Goal: Transaction & Acquisition: Book appointment/travel/reservation

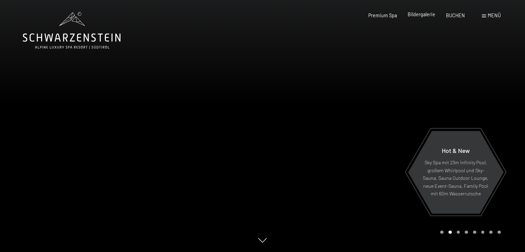
click at [427, 17] on span "Bildergalerie" at bounding box center [422, 14] width 28 height 6
click at [427, 14] on span "Bildergalerie" at bounding box center [422, 14] width 28 height 6
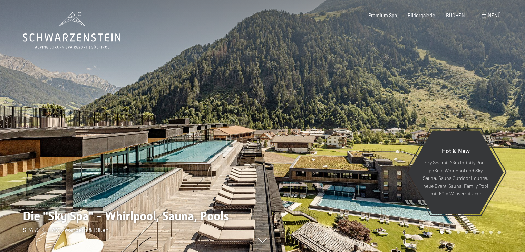
click at [485, 16] on span at bounding box center [484, 16] width 4 height 3
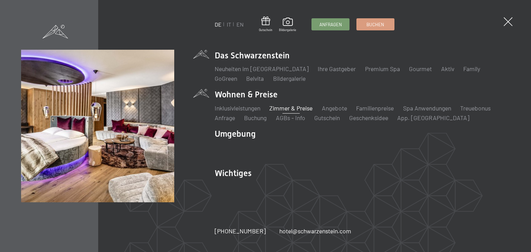
click at [296, 108] on link "Zimmer & Preise" at bounding box center [290, 108] width 43 height 8
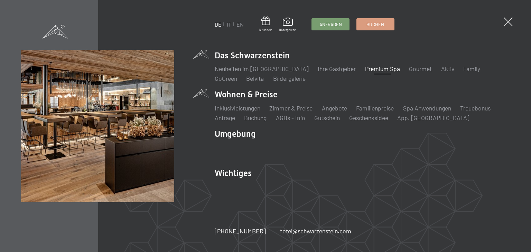
click at [368, 68] on link "Premium Spa" at bounding box center [382, 69] width 35 height 8
click at [367, 69] on link "Premium Spa" at bounding box center [382, 69] width 35 height 8
click at [366, 69] on link "Premium Spa" at bounding box center [382, 69] width 35 height 8
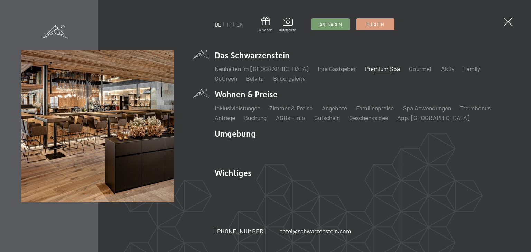
click at [366, 69] on link "Premium Spa" at bounding box center [382, 69] width 35 height 8
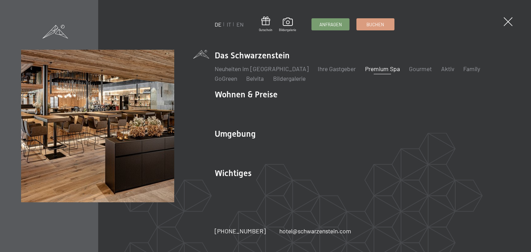
click at [368, 70] on link "Premium Spa" at bounding box center [382, 69] width 35 height 8
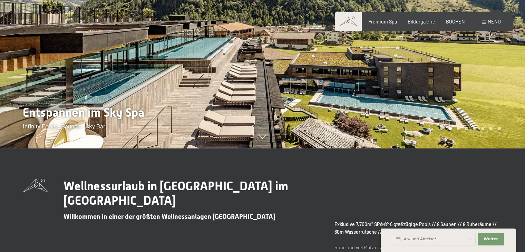
scroll to position [35, 0]
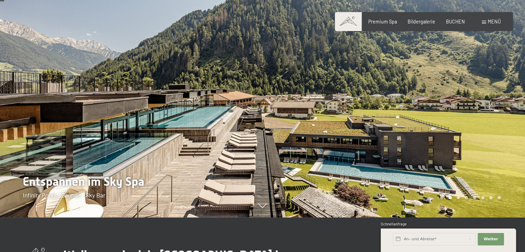
click at [313, 133] on div at bounding box center [394, 91] width 263 height 252
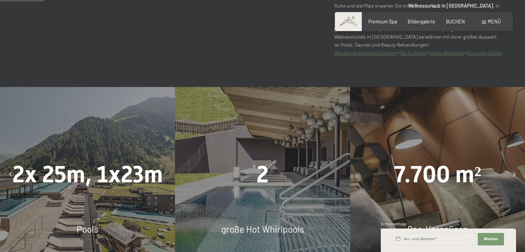
scroll to position [415, 0]
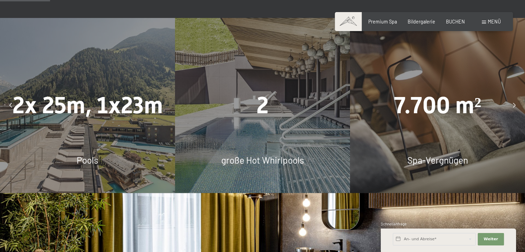
click at [9, 108] on icon at bounding box center [10, 105] width 3 height 5
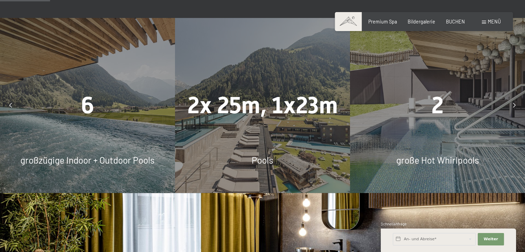
click at [514, 108] on icon at bounding box center [514, 105] width 3 height 5
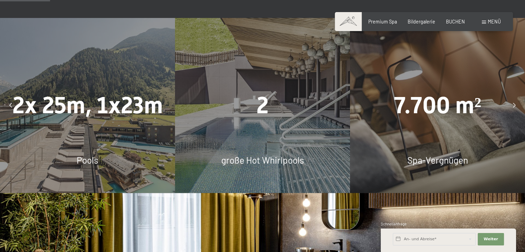
click at [514, 108] on icon at bounding box center [514, 105] width 3 height 5
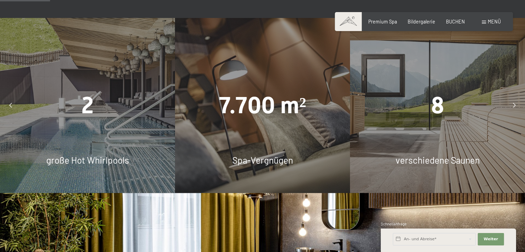
click at [514, 108] on icon at bounding box center [514, 105] width 3 height 5
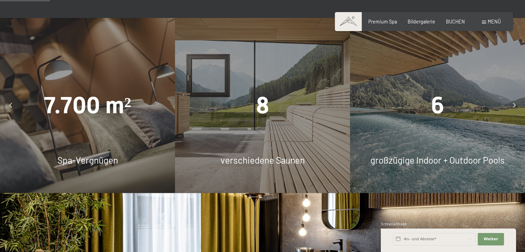
click at [514, 108] on icon at bounding box center [514, 105] width 3 height 5
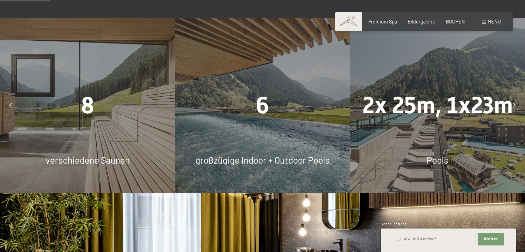
click at [514, 108] on icon at bounding box center [514, 105] width 3 height 5
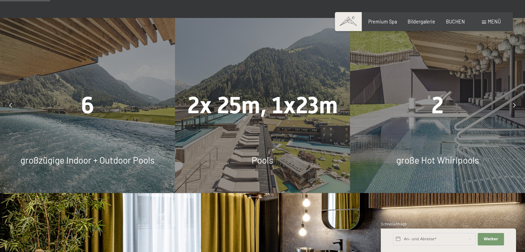
click at [514, 108] on icon at bounding box center [514, 105] width 3 height 5
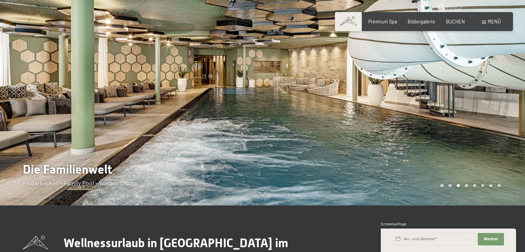
scroll to position [35, 0]
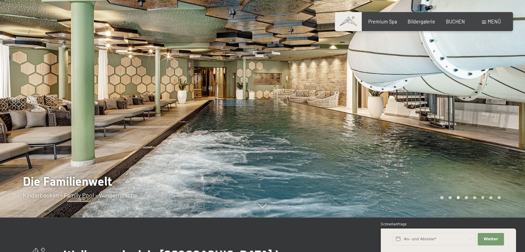
click at [494, 120] on div at bounding box center [394, 91] width 263 height 252
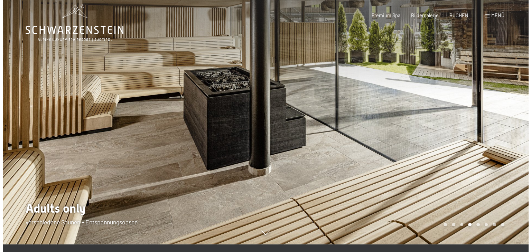
scroll to position [0, 0]
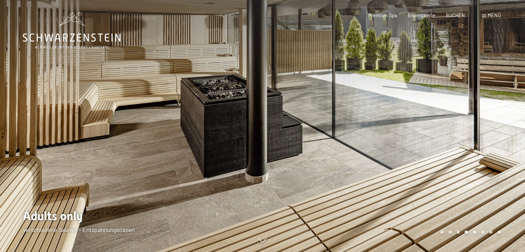
click at [444, 139] on div at bounding box center [394, 126] width 263 height 252
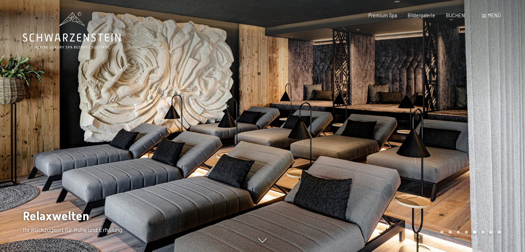
click at [444, 139] on div at bounding box center [394, 126] width 263 height 252
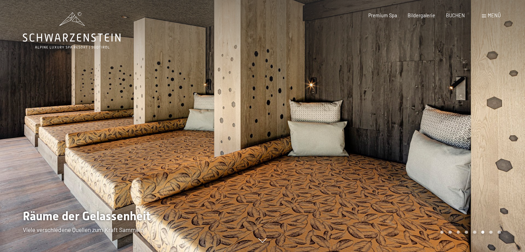
click at [444, 139] on div at bounding box center [394, 126] width 263 height 252
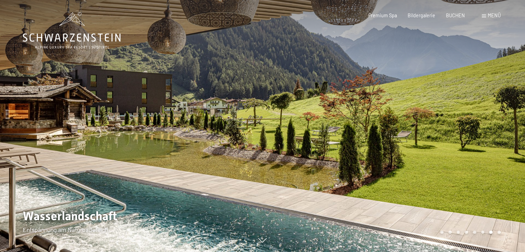
click at [444, 139] on div at bounding box center [394, 126] width 263 height 252
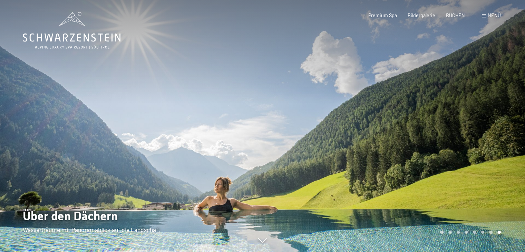
click at [444, 139] on div at bounding box center [394, 126] width 263 height 252
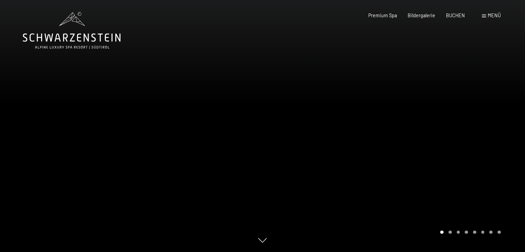
click at [488, 13] on span "Menü" at bounding box center [494, 15] width 13 height 6
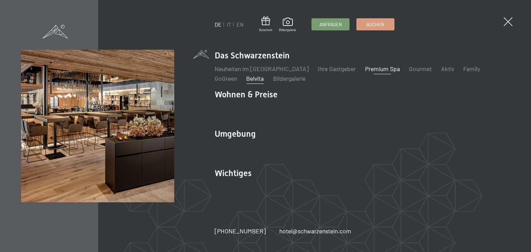
click at [246, 78] on link "Belvita" at bounding box center [255, 79] width 18 height 8
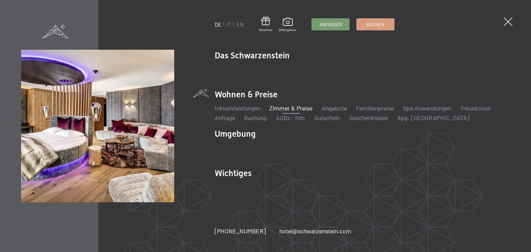
click at [300, 110] on link "Zimmer & Preise" at bounding box center [290, 108] width 43 height 8
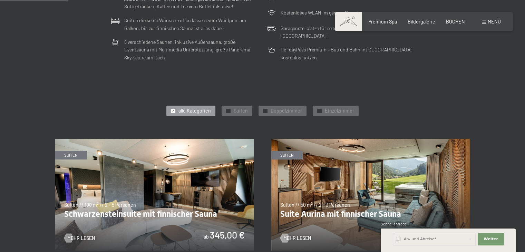
scroll to position [311, 0]
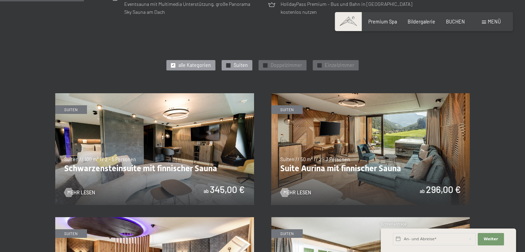
click at [234, 65] on div "✓ Suiten" at bounding box center [237, 65] width 31 height 10
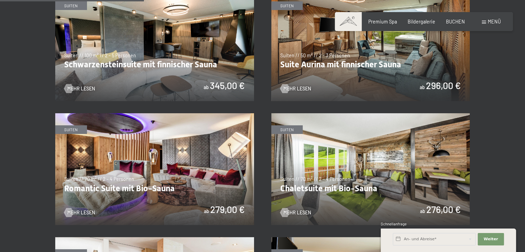
scroll to position [449, 0]
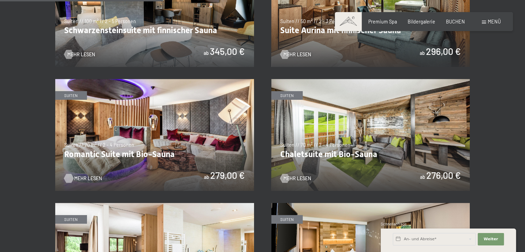
click at [92, 179] on span "Mehr Lesen" at bounding box center [88, 178] width 28 height 7
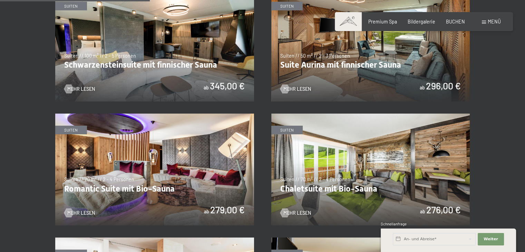
scroll to position [345, 0]
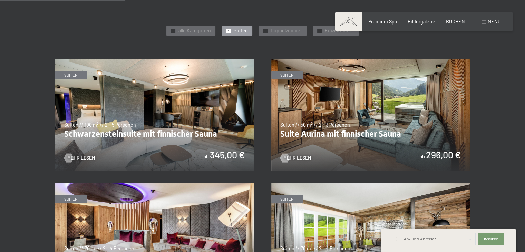
click at [397, 147] on img at bounding box center [371, 115] width 199 height 112
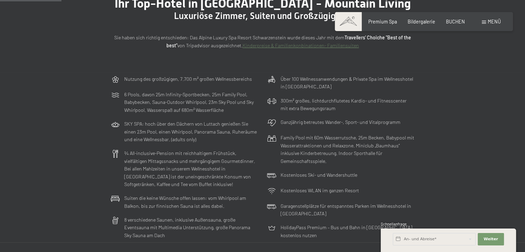
scroll to position [0, 0]
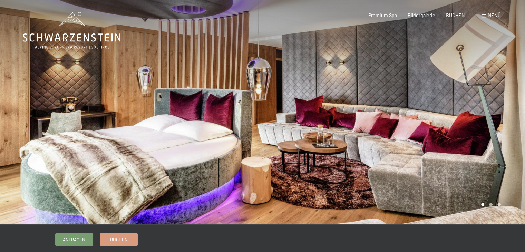
click at [499, 163] on div at bounding box center [394, 112] width 263 height 225
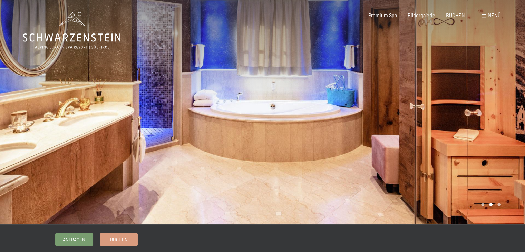
click at [498, 163] on div at bounding box center [394, 112] width 263 height 225
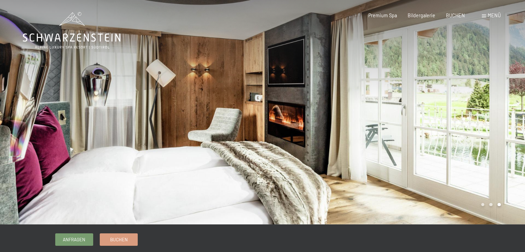
click at [492, 163] on div at bounding box center [394, 112] width 263 height 225
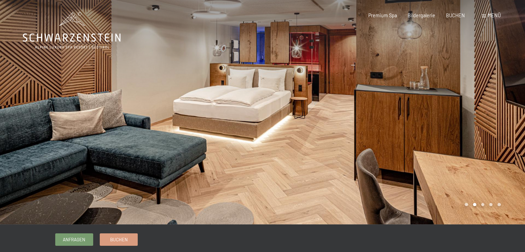
click at [464, 150] on div at bounding box center [394, 112] width 263 height 225
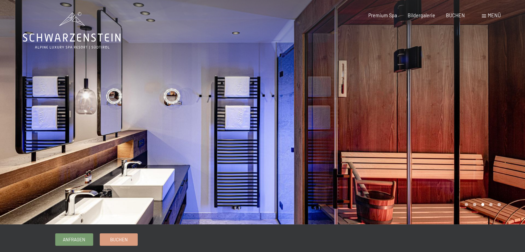
drag, startPoint x: 0, startPoint y: 0, endPoint x: 464, endPoint y: 150, distance: 487.9
click at [464, 150] on div at bounding box center [394, 112] width 263 height 225
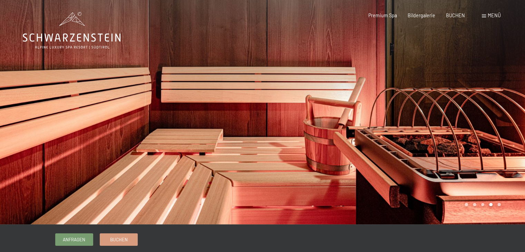
click at [95, 157] on div at bounding box center [131, 112] width 263 height 225
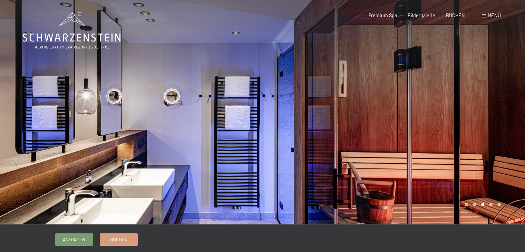
click at [479, 143] on div at bounding box center [394, 112] width 263 height 225
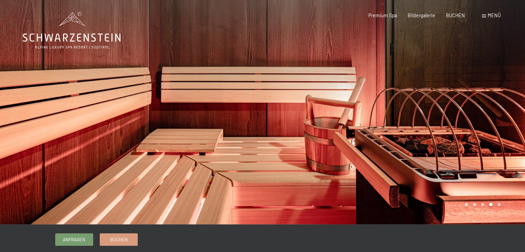
click at [479, 143] on div at bounding box center [394, 112] width 263 height 225
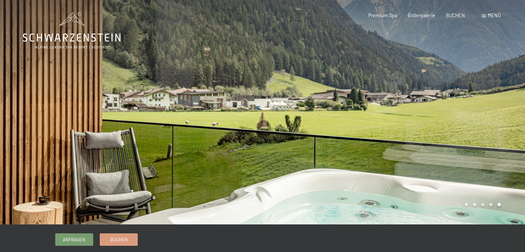
click at [479, 143] on div at bounding box center [394, 112] width 263 height 225
